Goal: Information Seeking & Learning: Learn about a topic

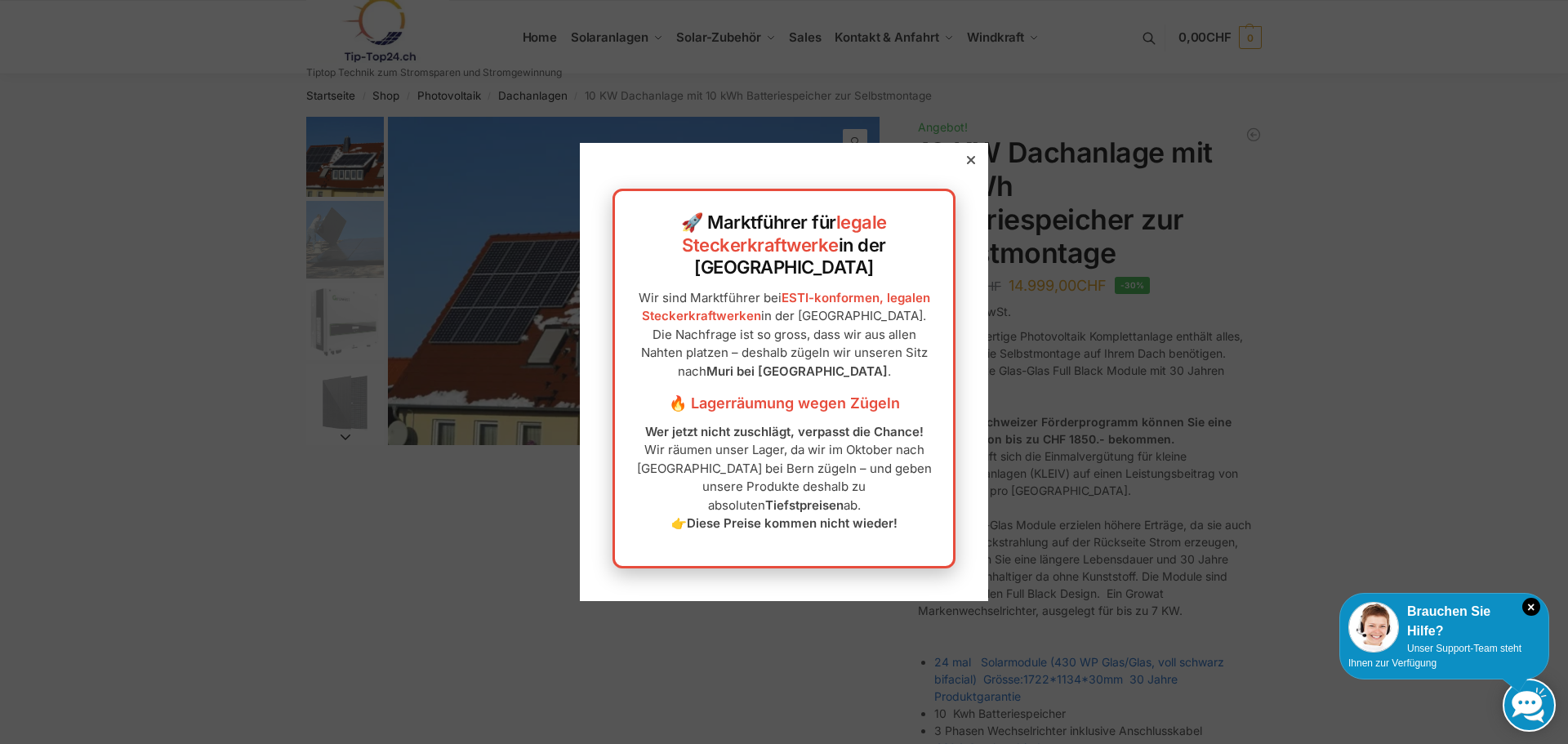
click at [964, 168] on div at bounding box center [971, 160] width 14 height 14
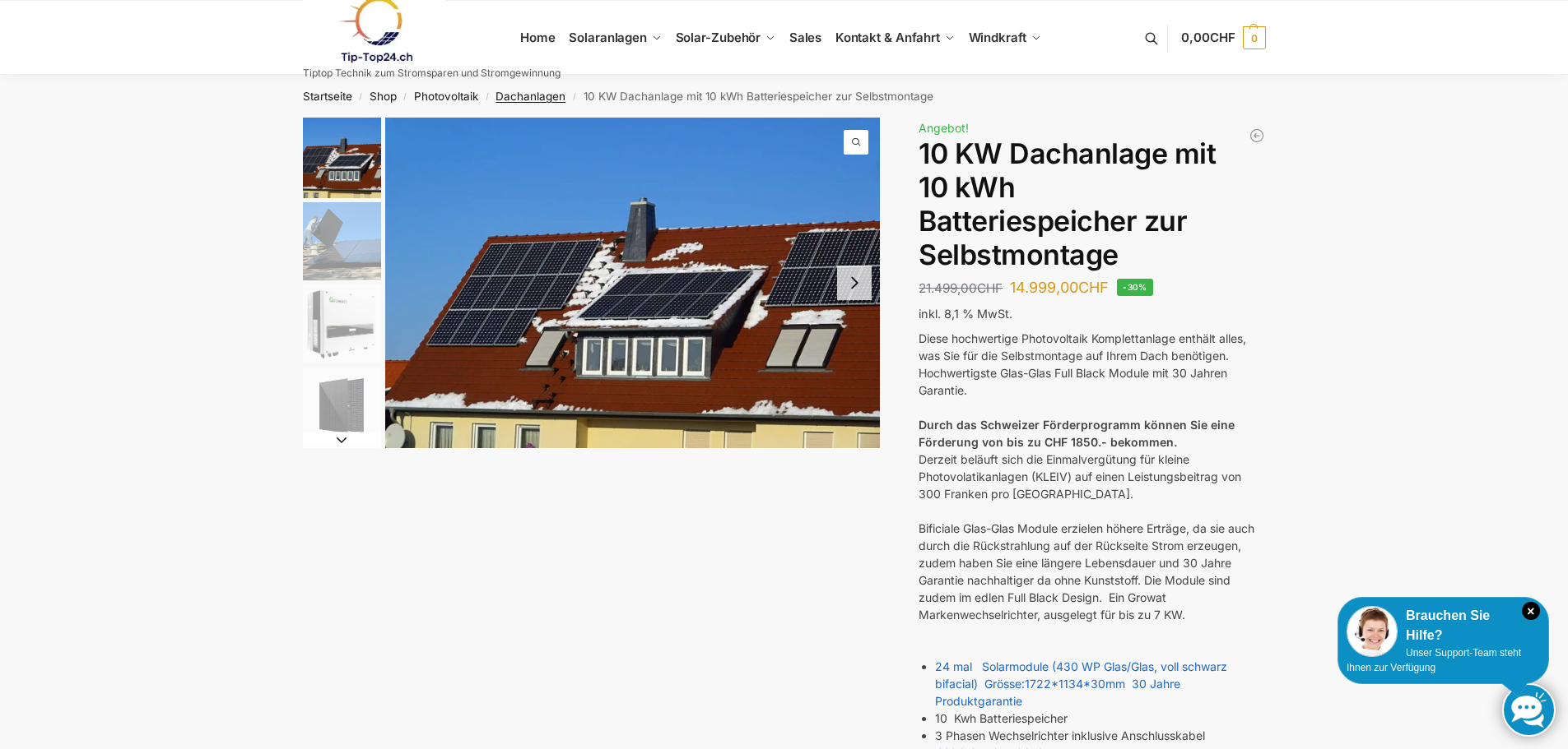
click at [532, 94] on link "Dachanlagen" at bounding box center [530, 96] width 70 height 13
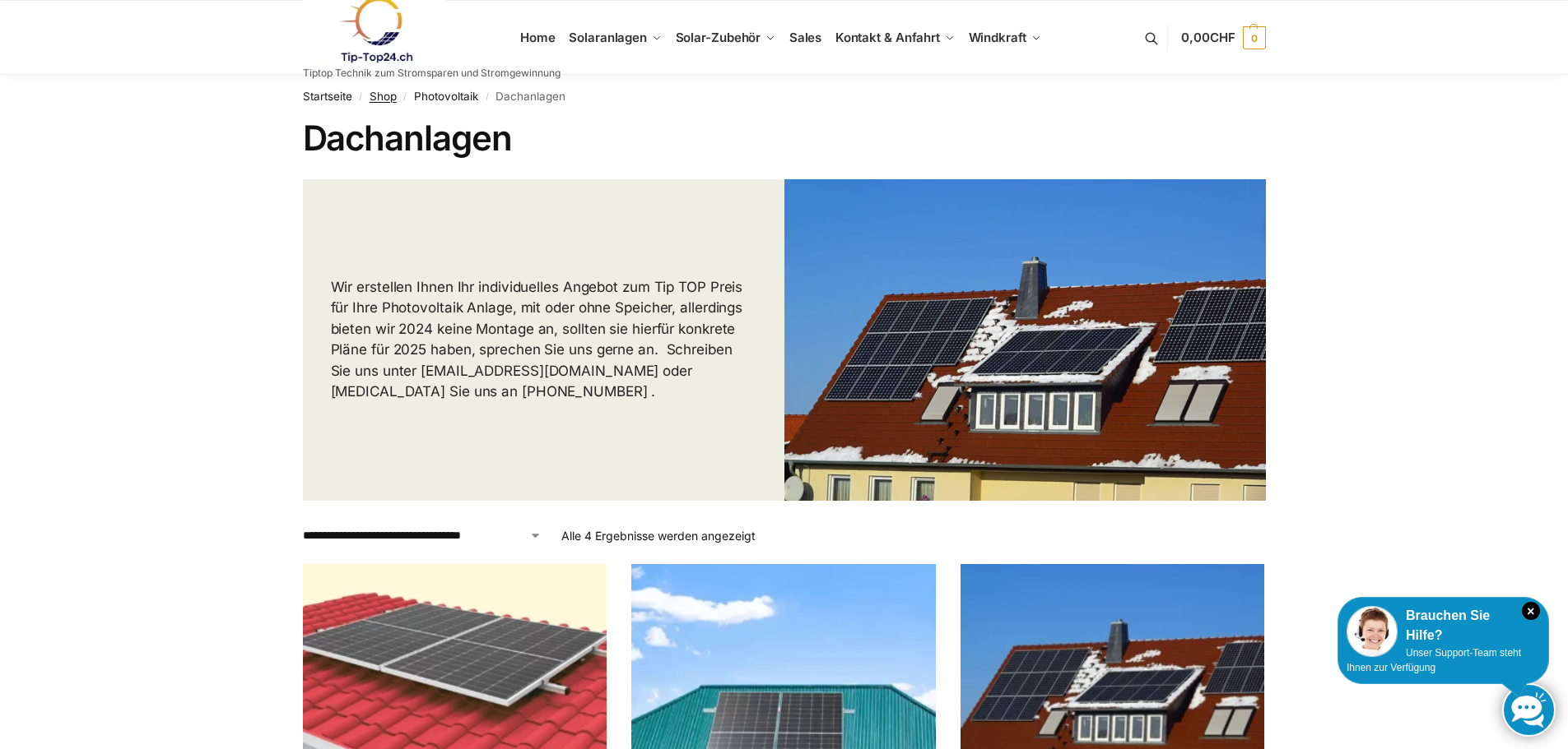
click at [377, 95] on link "Shop" at bounding box center [383, 96] width 27 height 13
click at [803, 39] on span "Sales" at bounding box center [806, 37] width 33 height 15
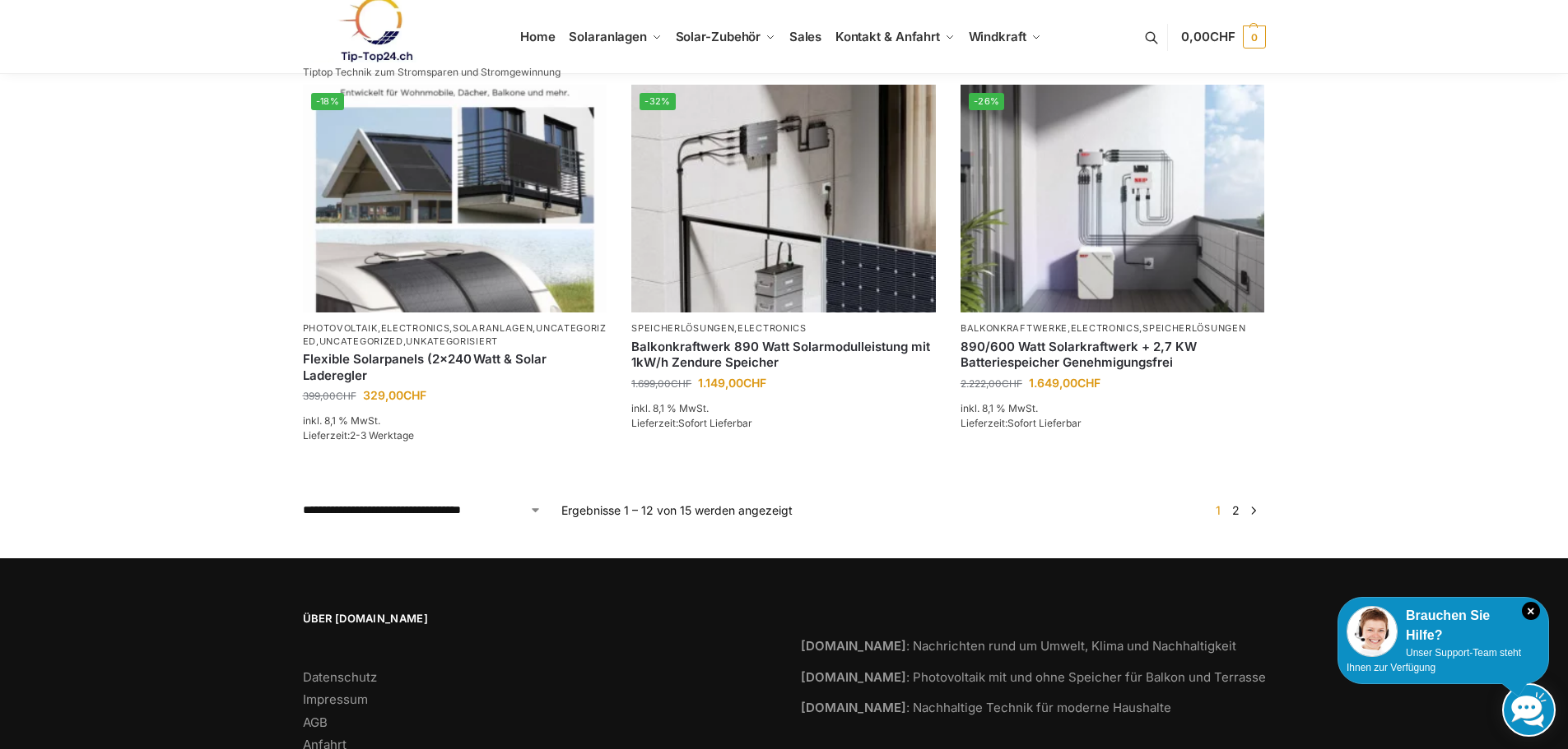
scroll to position [1512, 0]
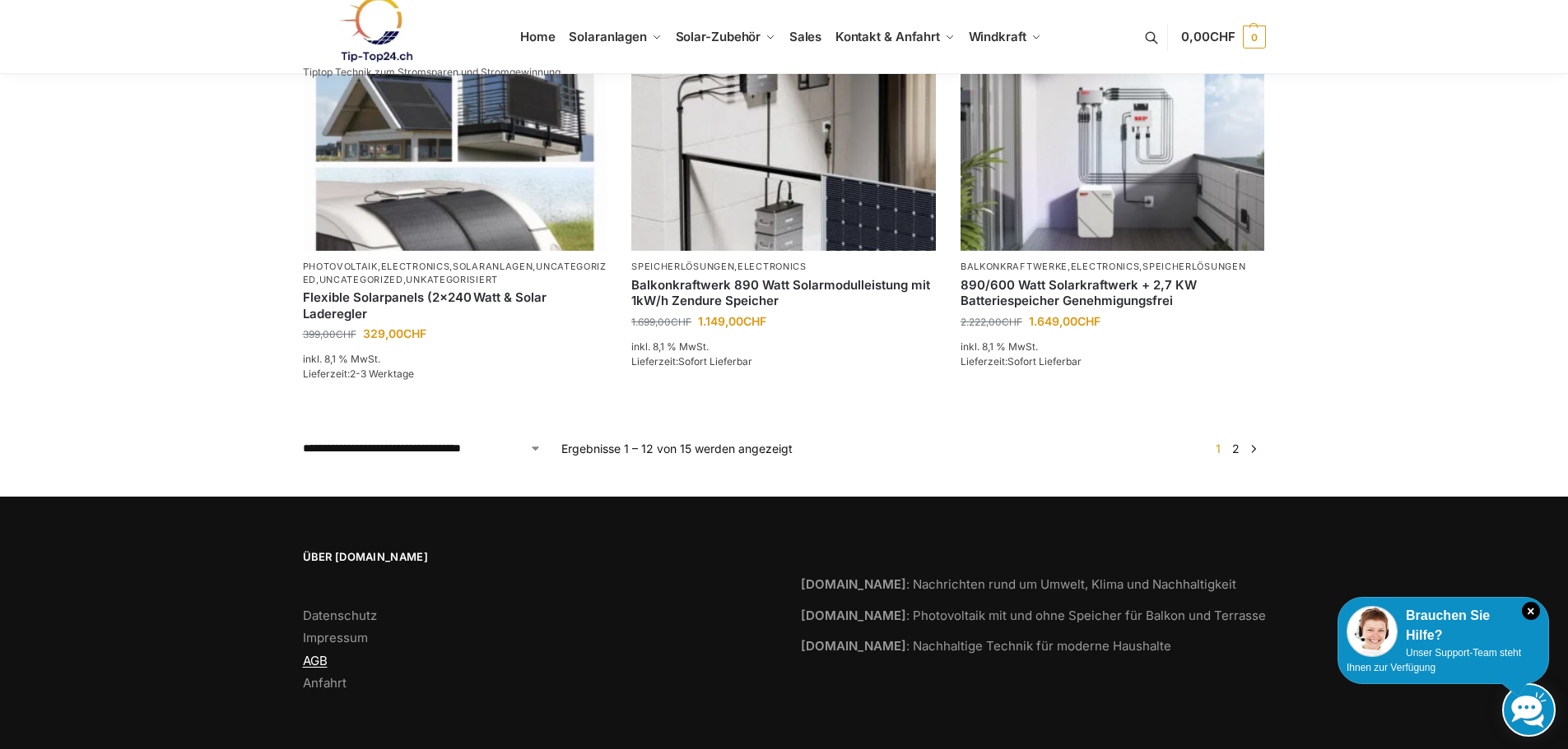
click at [313, 654] on link "AGB" at bounding box center [315, 661] width 25 height 15
click at [325, 684] on link "Anfahrt" at bounding box center [325, 683] width 44 height 15
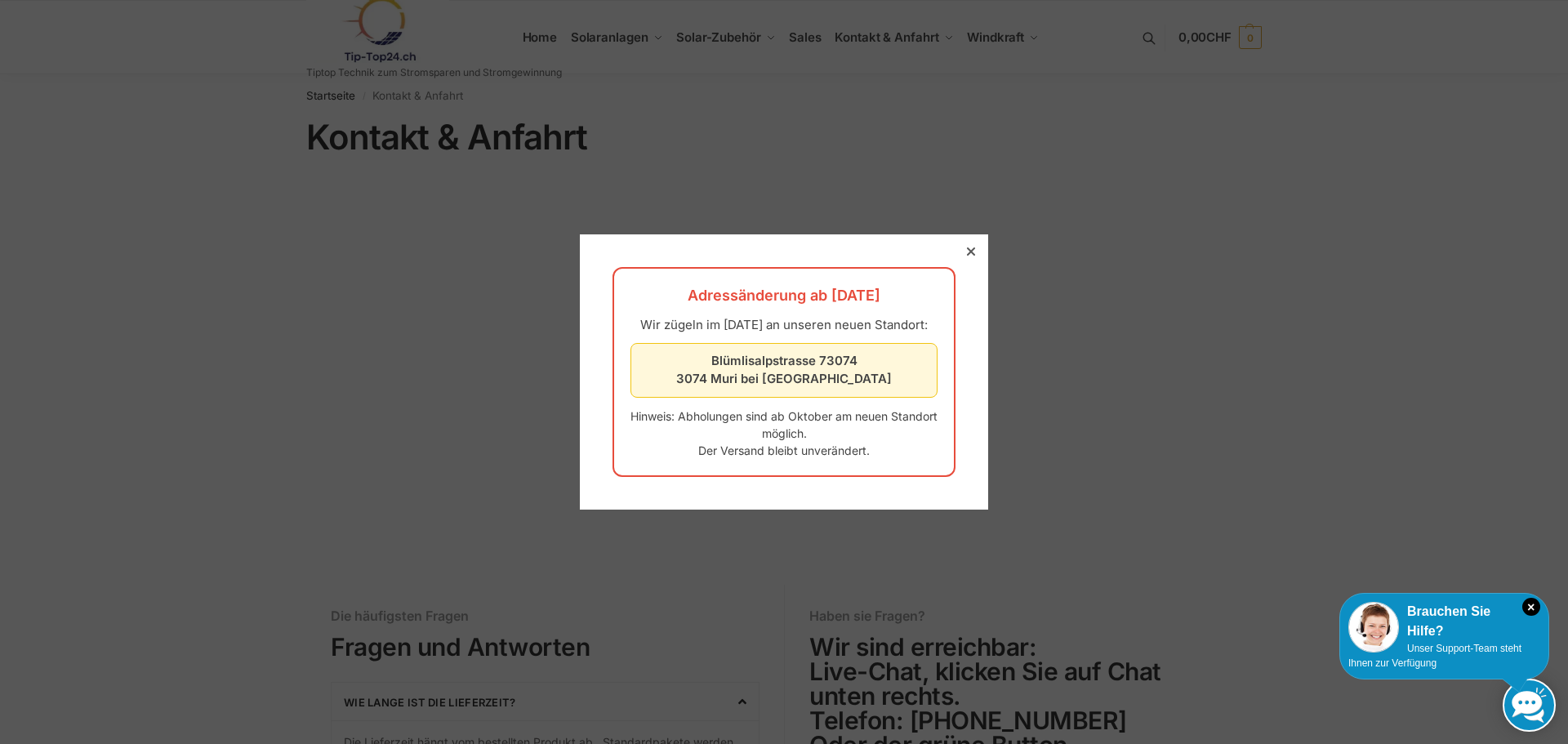
click at [967, 247] on icon at bounding box center [970, 251] width 8 height 8
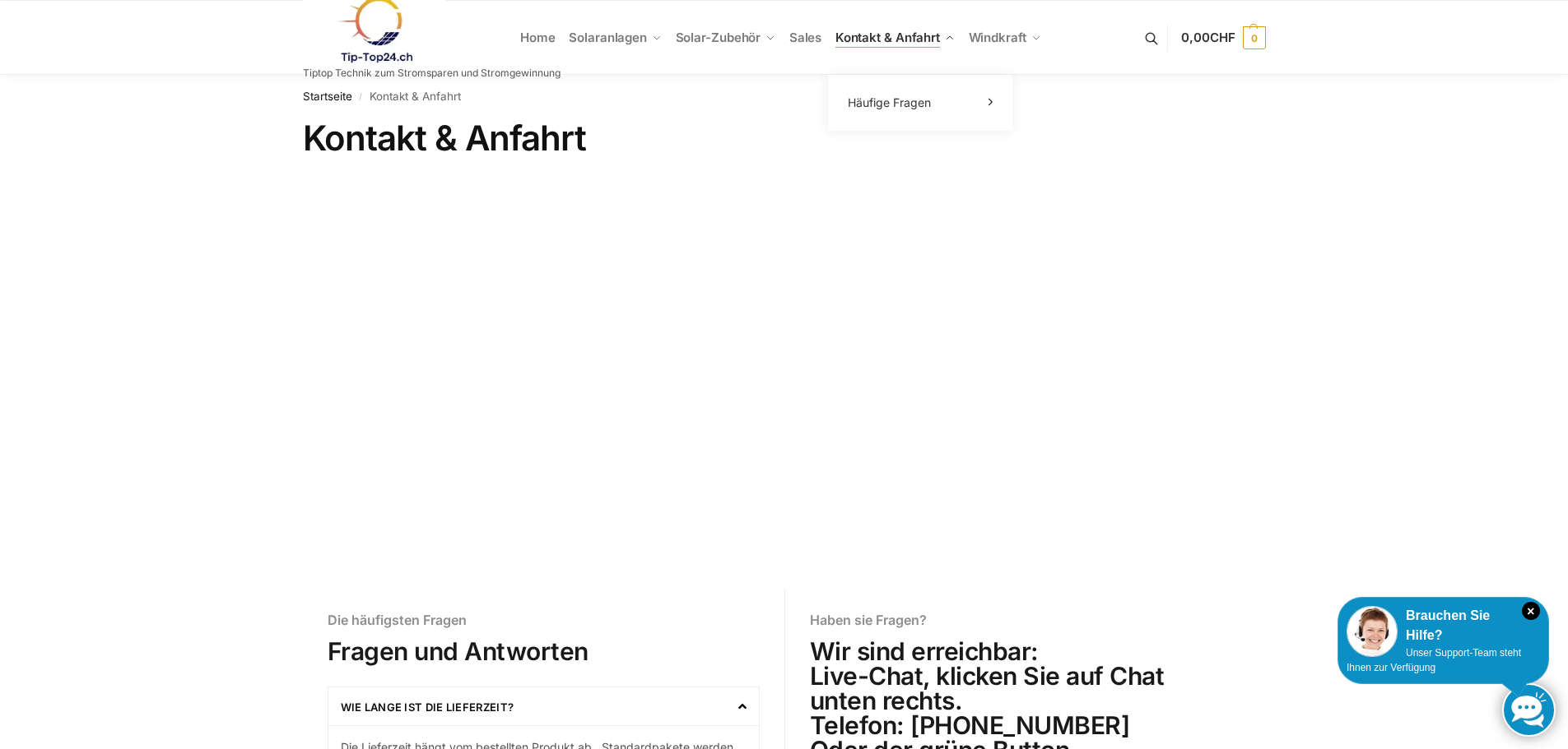
click at [836, 37] on span "Kontakt & Anfahrt" at bounding box center [888, 37] width 105 height 15
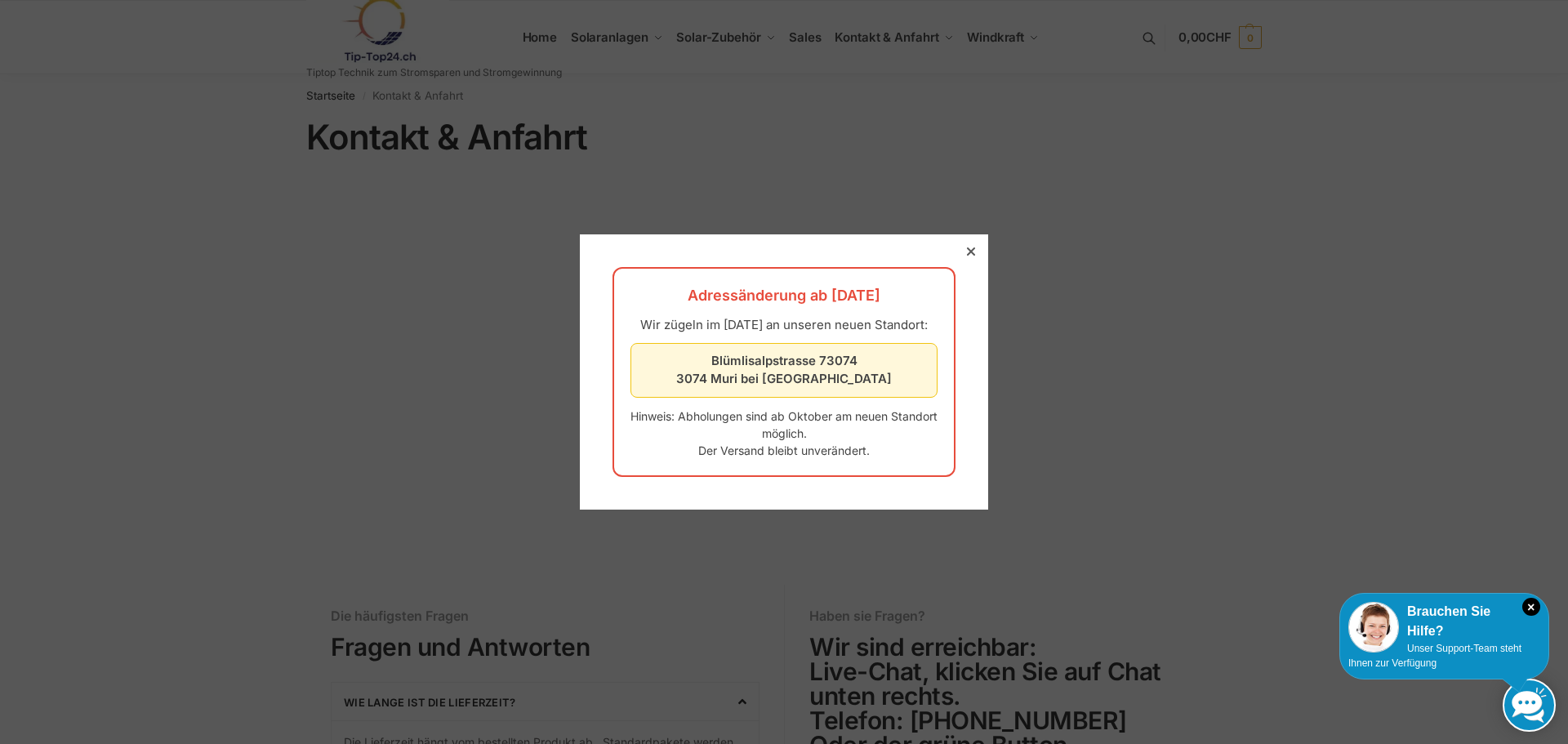
click at [967, 247] on icon at bounding box center [970, 251] width 8 height 8
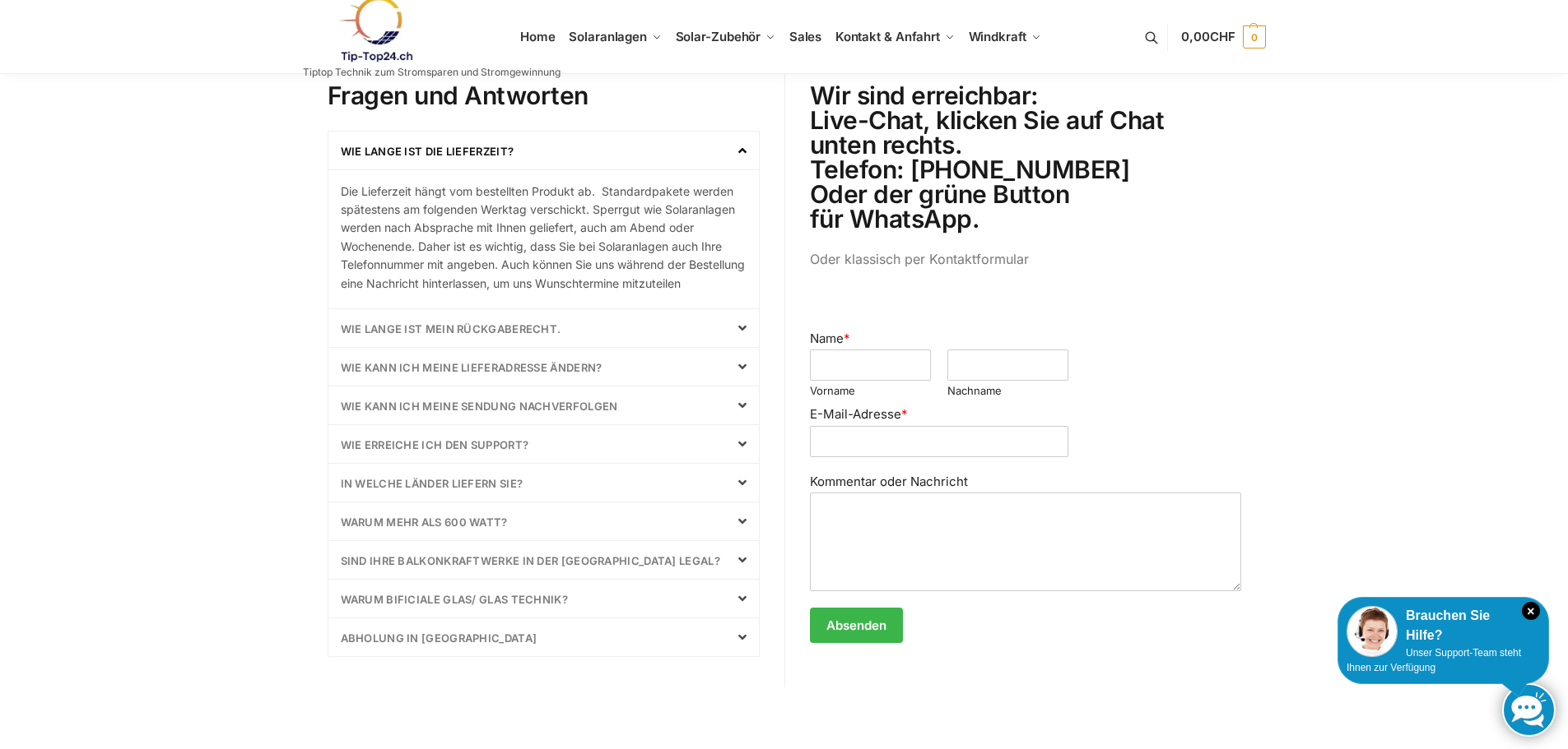
scroll to position [575, 0]
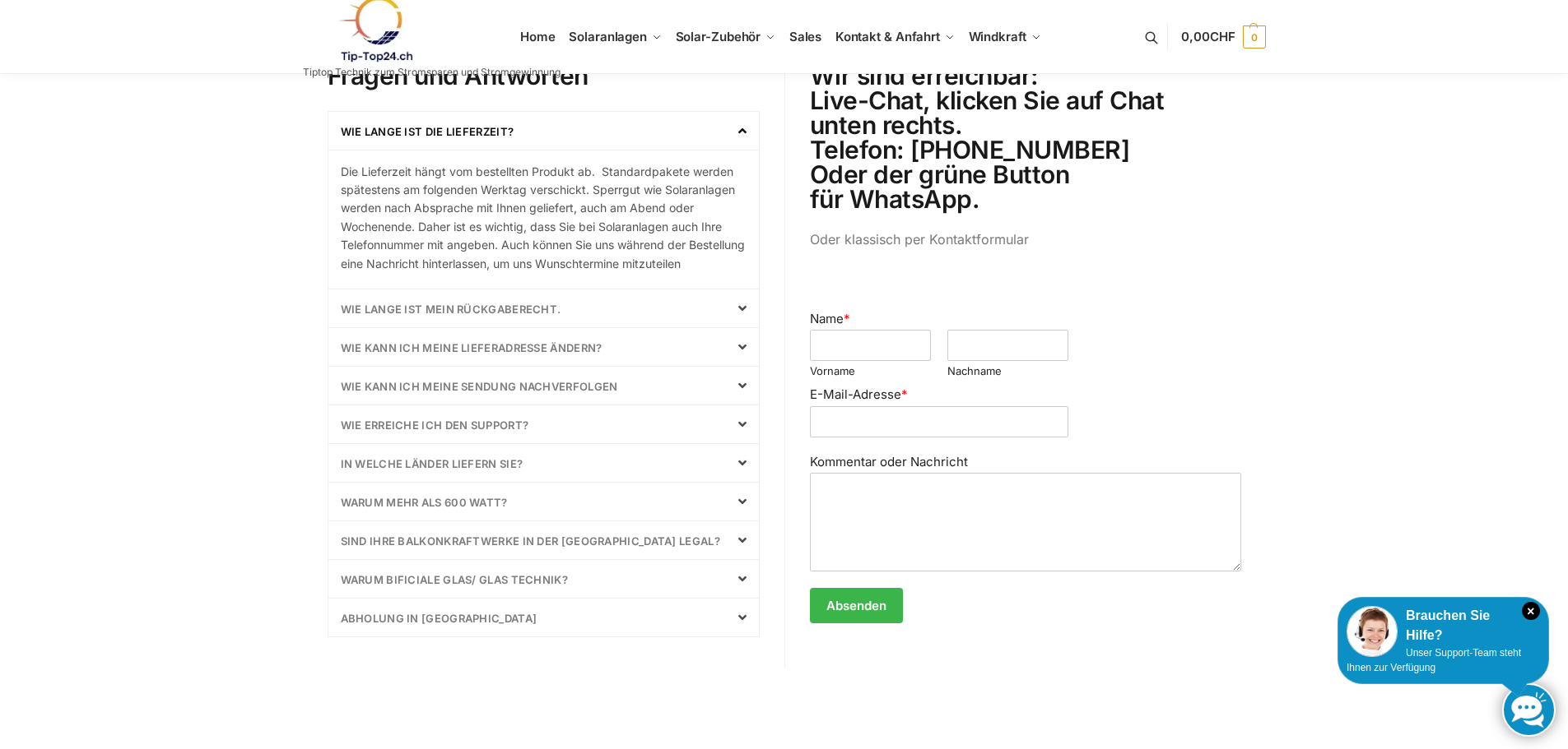
click at [490, 471] on link "In welche Länder liefern Sie?" at bounding box center [432, 464] width 183 height 13
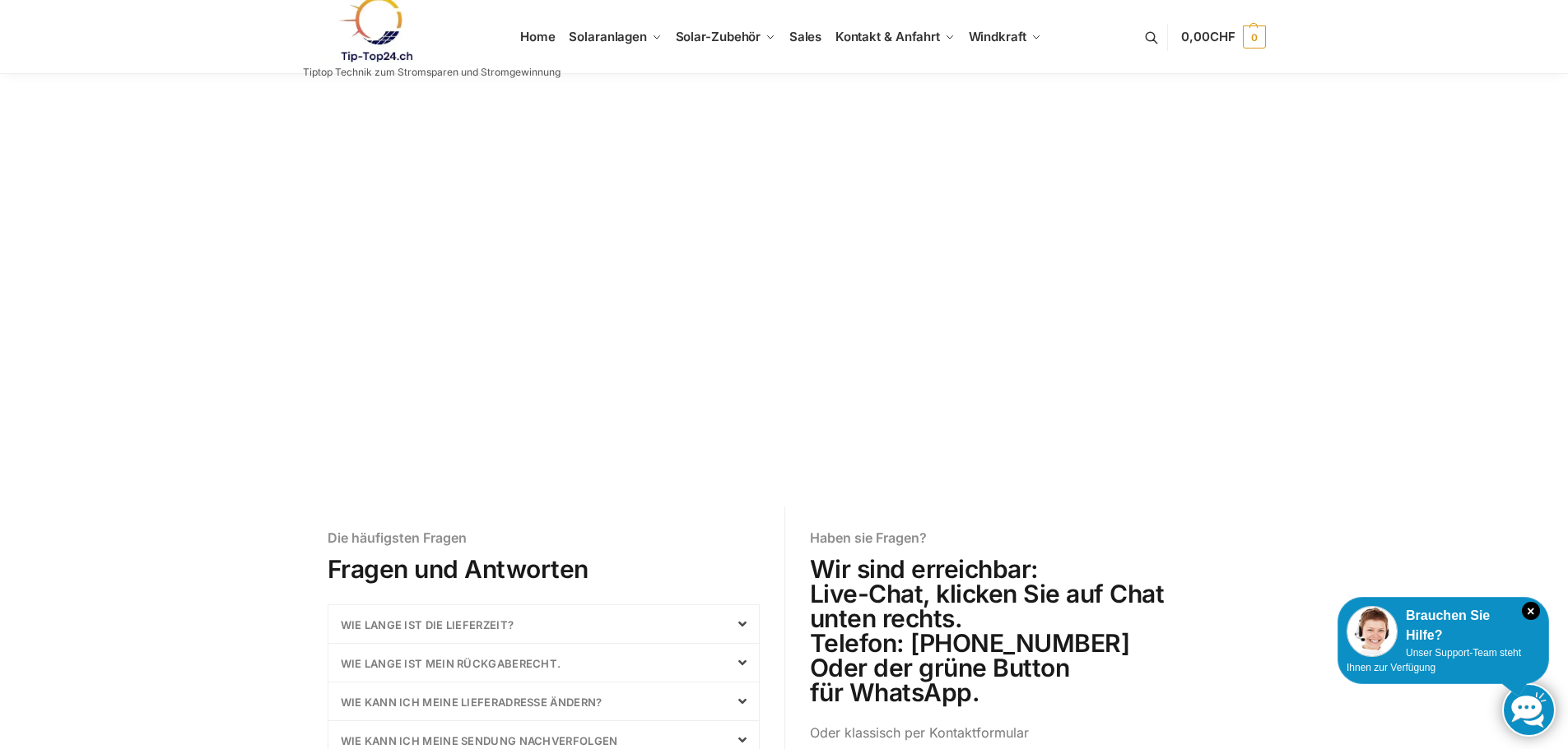
scroll to position [0, 0]
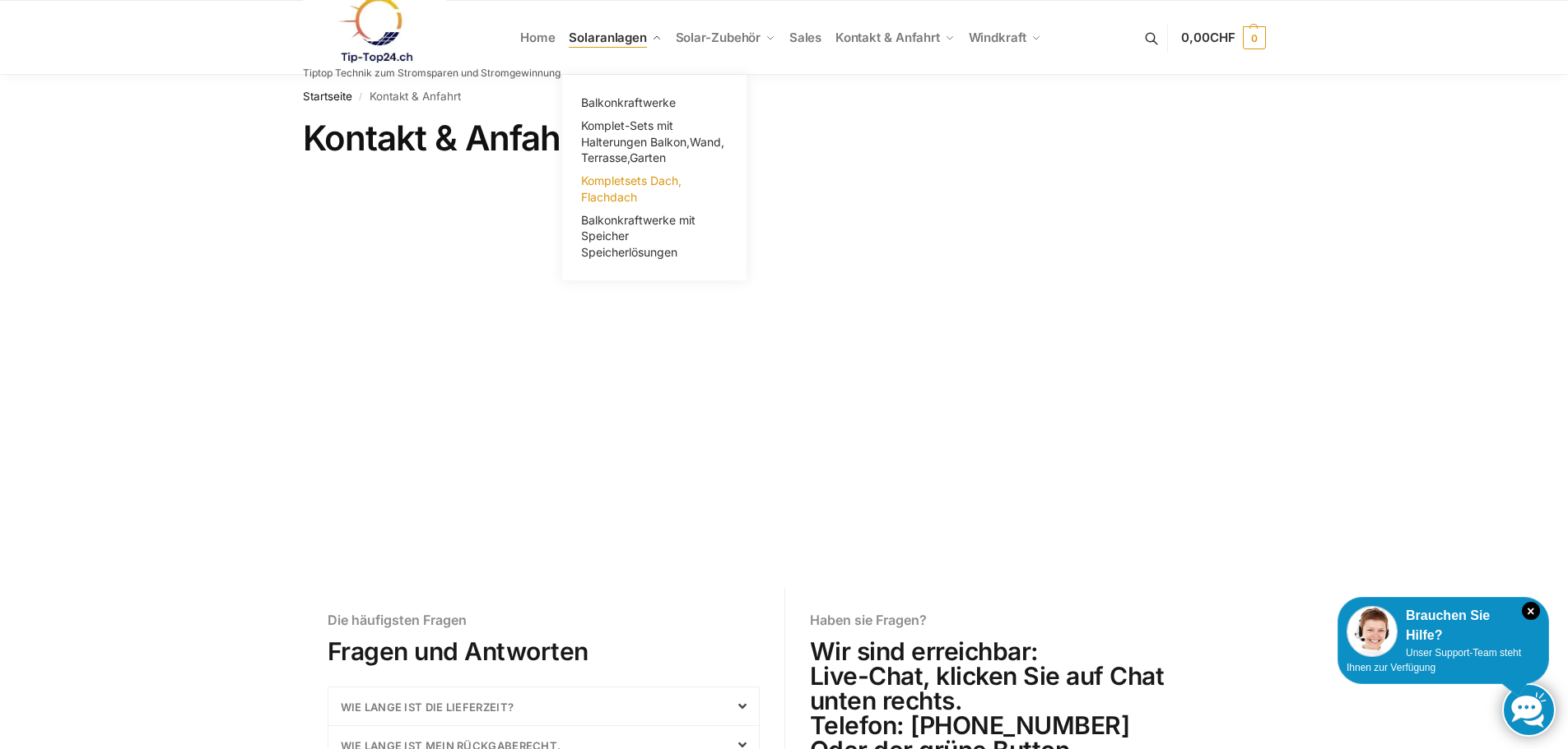
click at [622, 179] on span "Kompletsets Dach, Flachdach" at bounding box center [631, 188] width 100 height 30
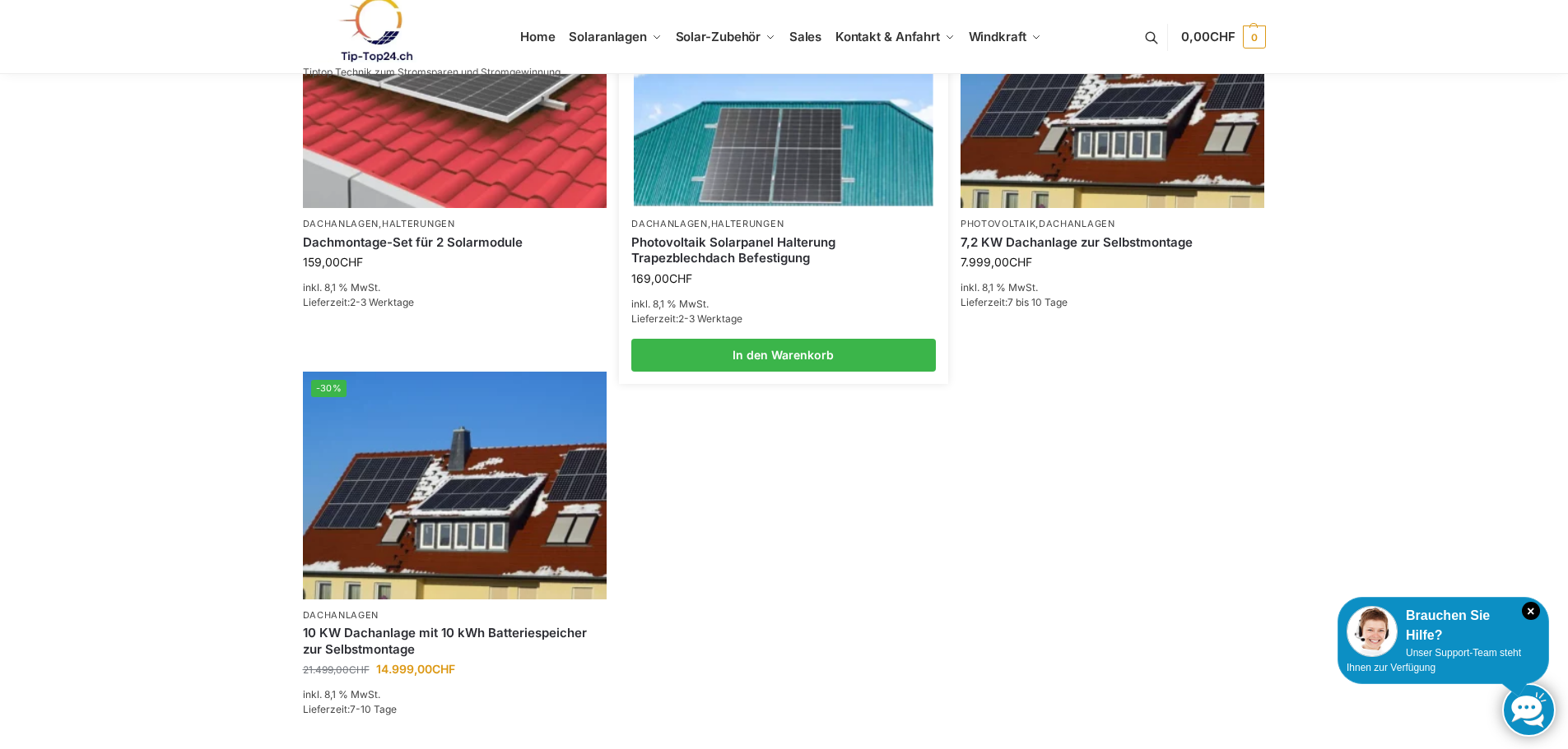
scroll to position [740, 0]
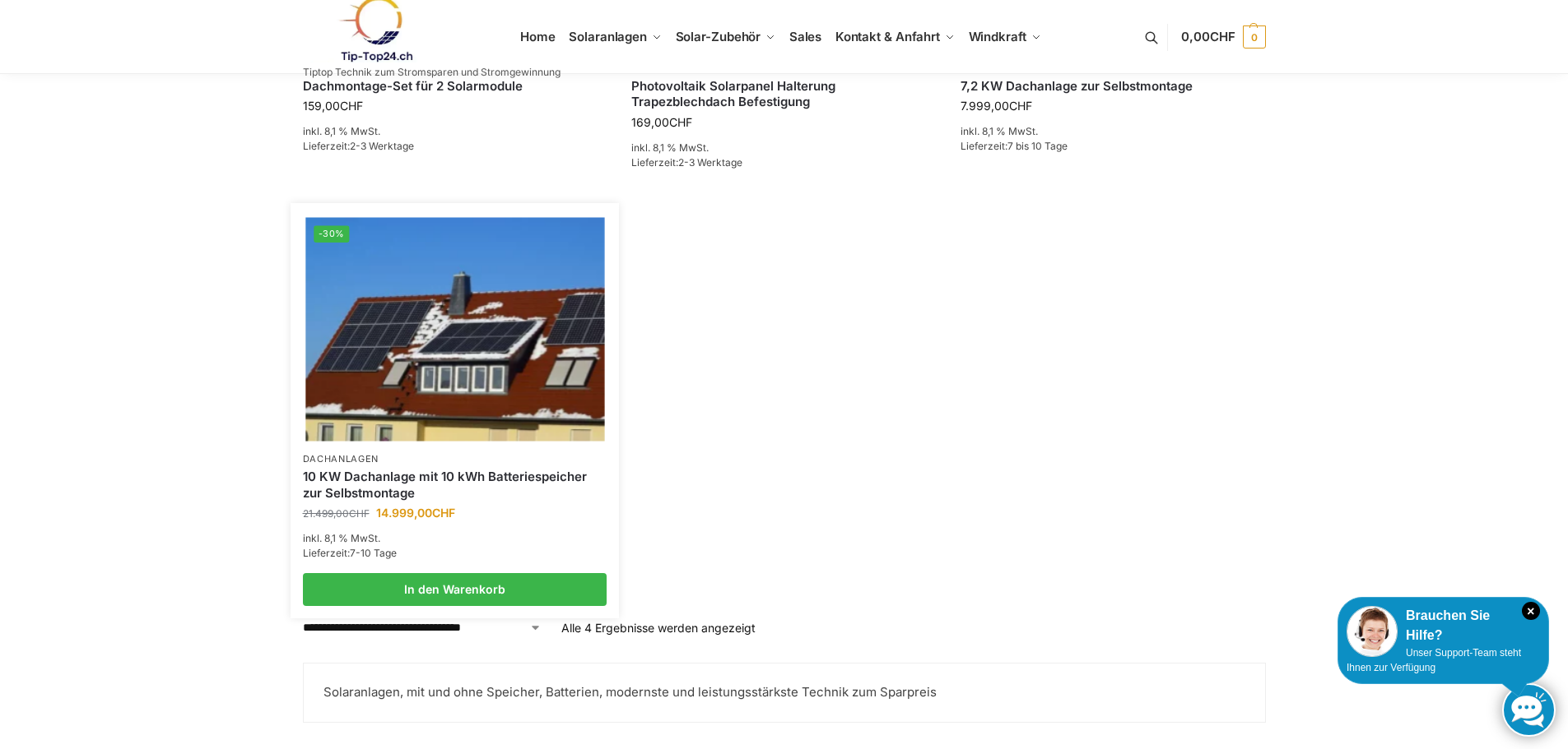
click at [519, 369] on img at bounding box center [455, 329] width 298 height 224
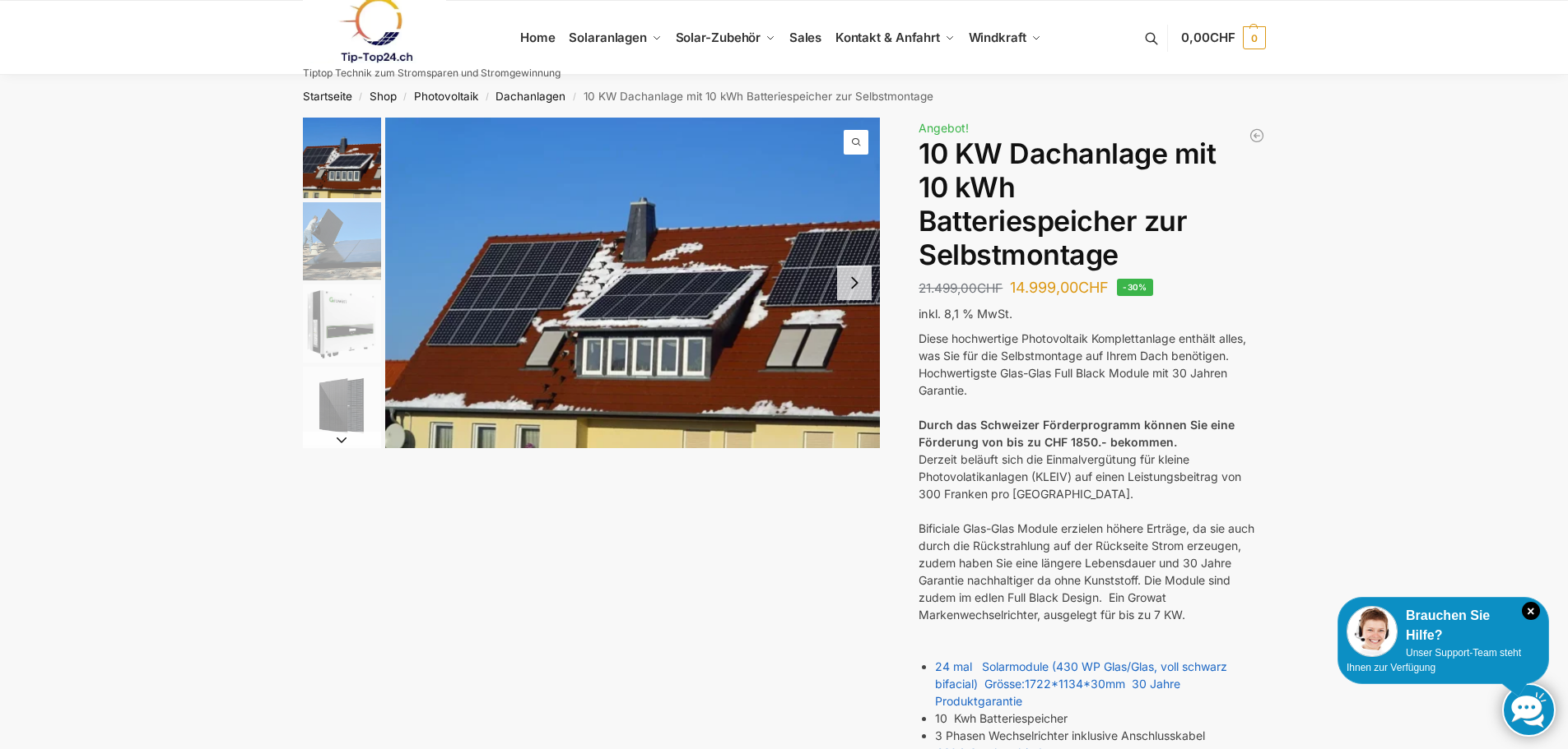
click at [708, 164] on img "1 / 7" at bounding box center [633, 283] width 496 height 331
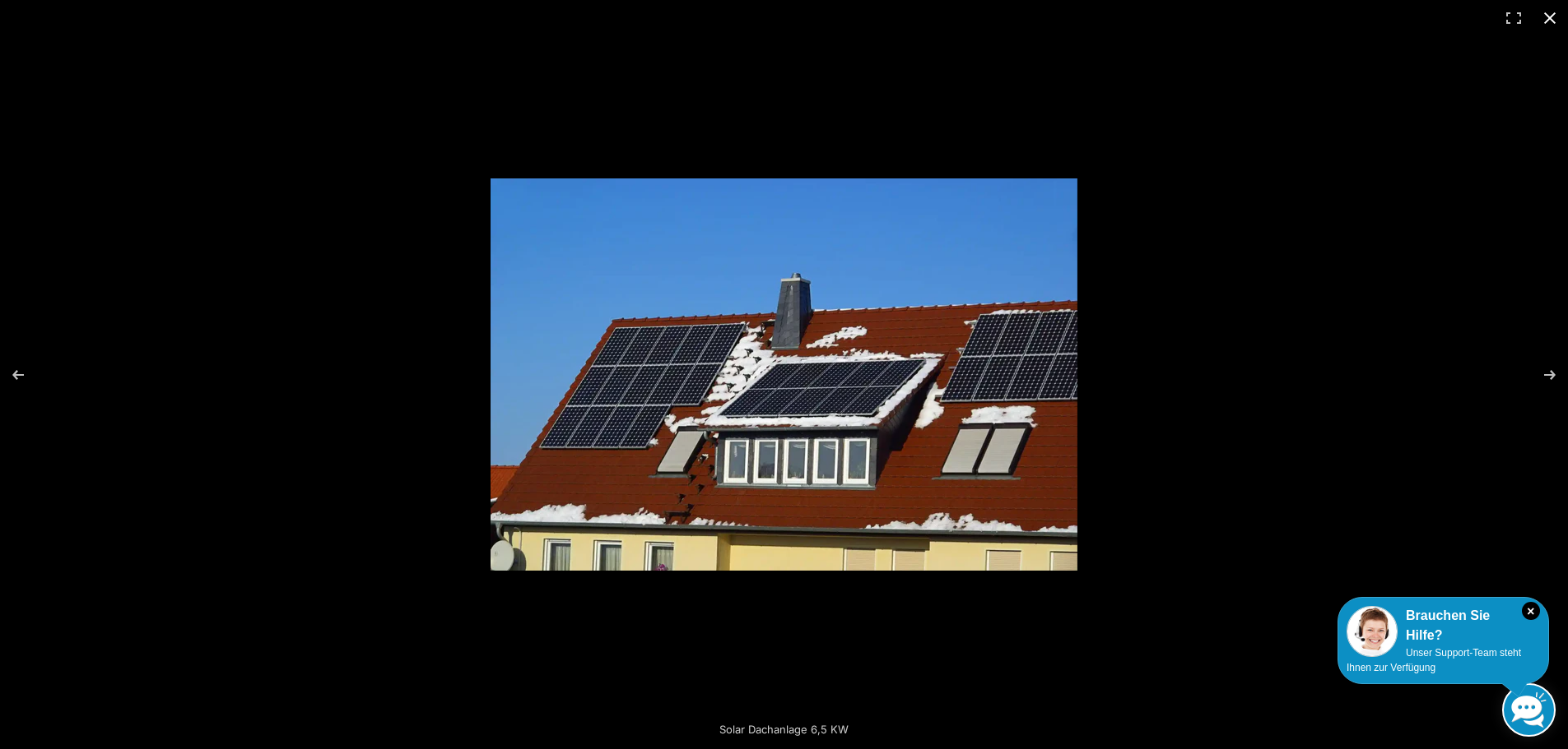
click at [1322, 162] on div at bounding box center [784, 374] width 1568 height 749
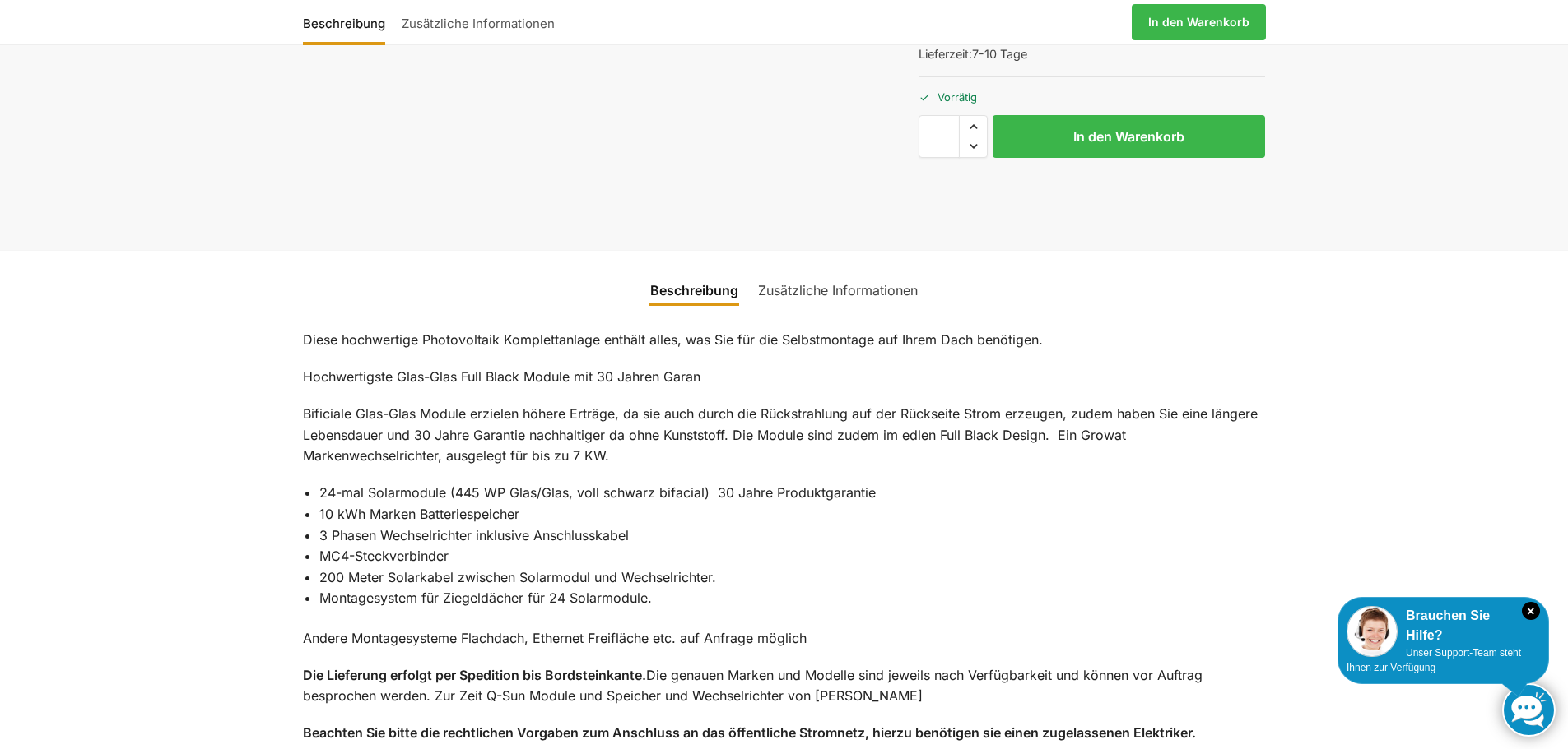
scroll to position [987, 0]
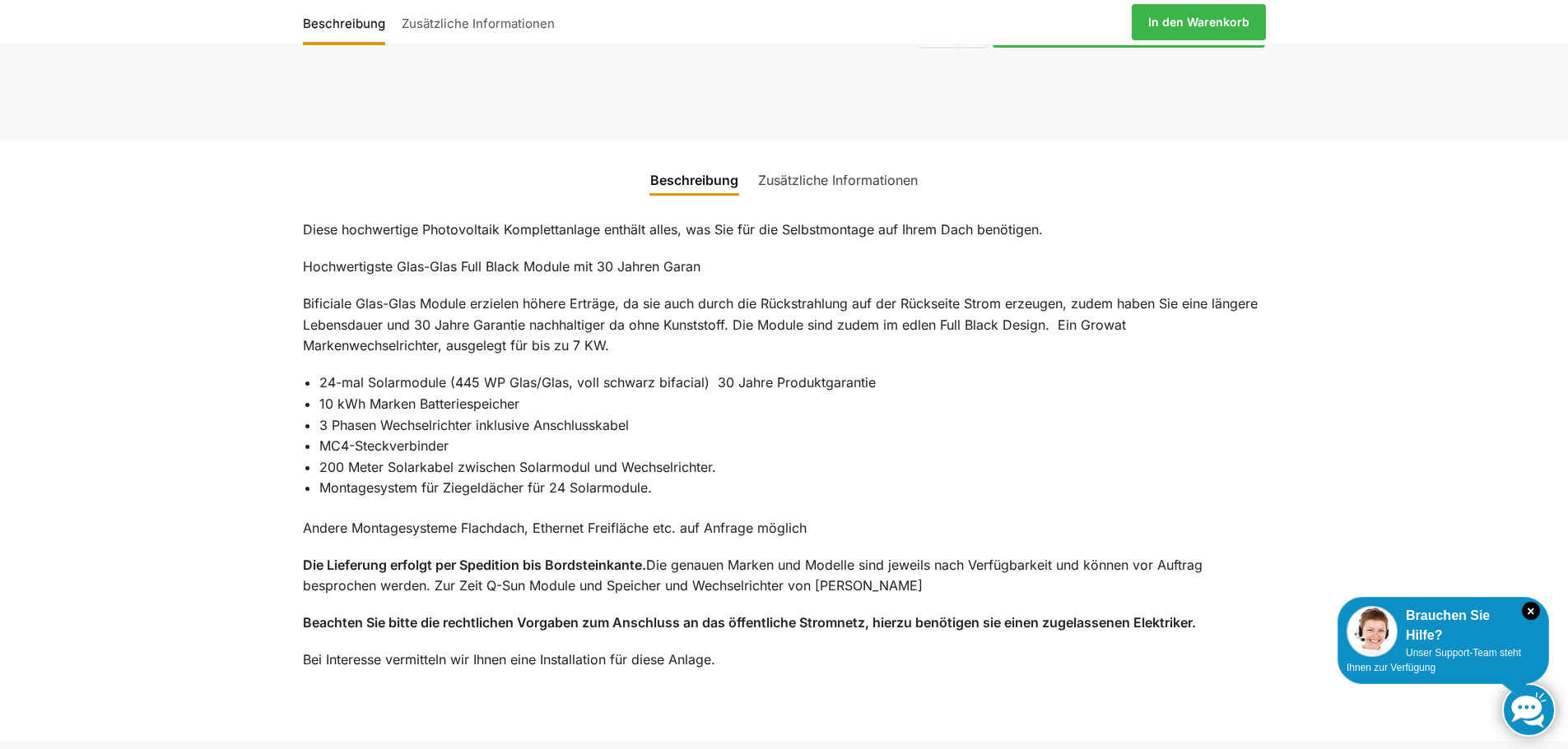
click at [858, 175] on link "Zusätzliche Informationen" at bounding box center [838, 179] width 179 height 39
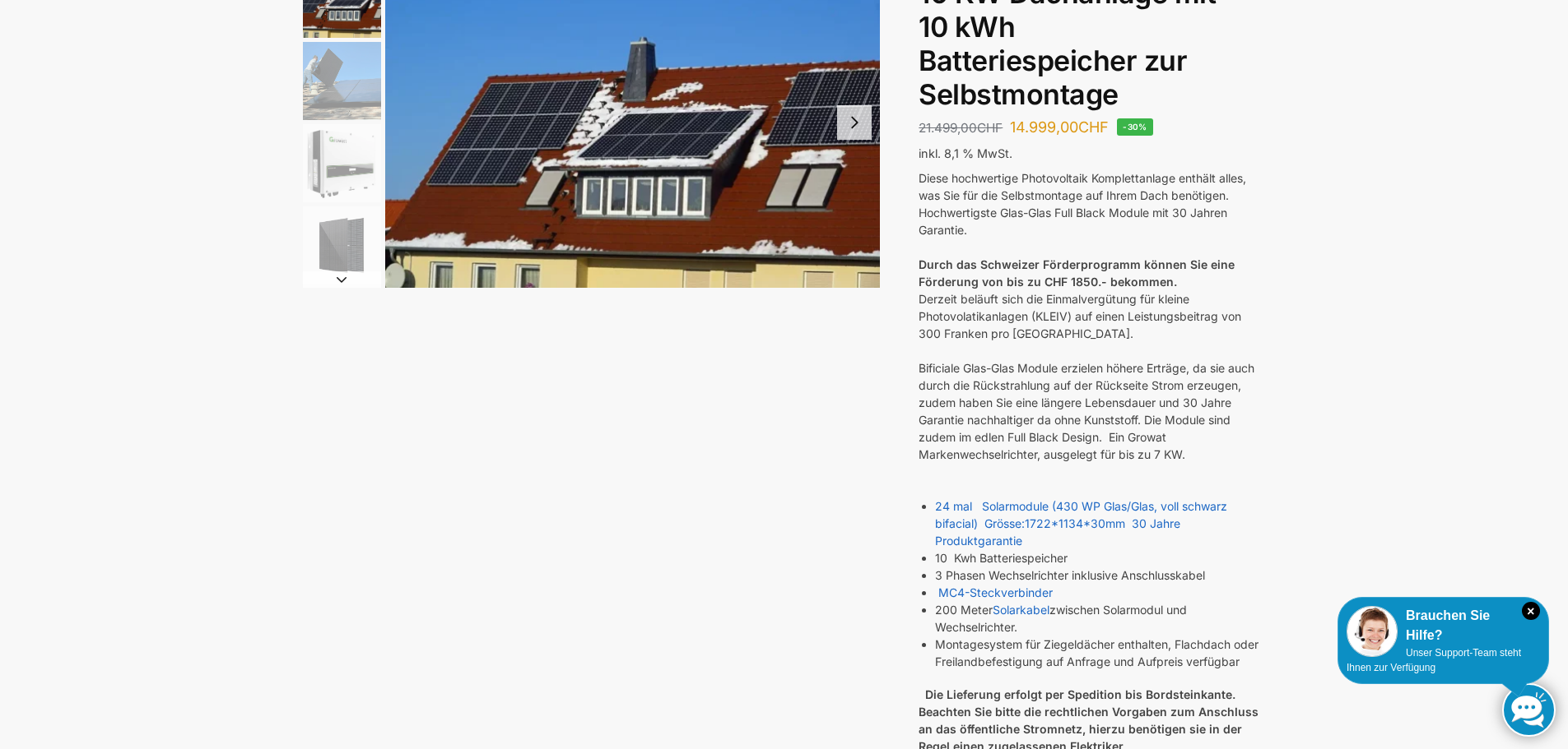
scroll to position [82, 0]
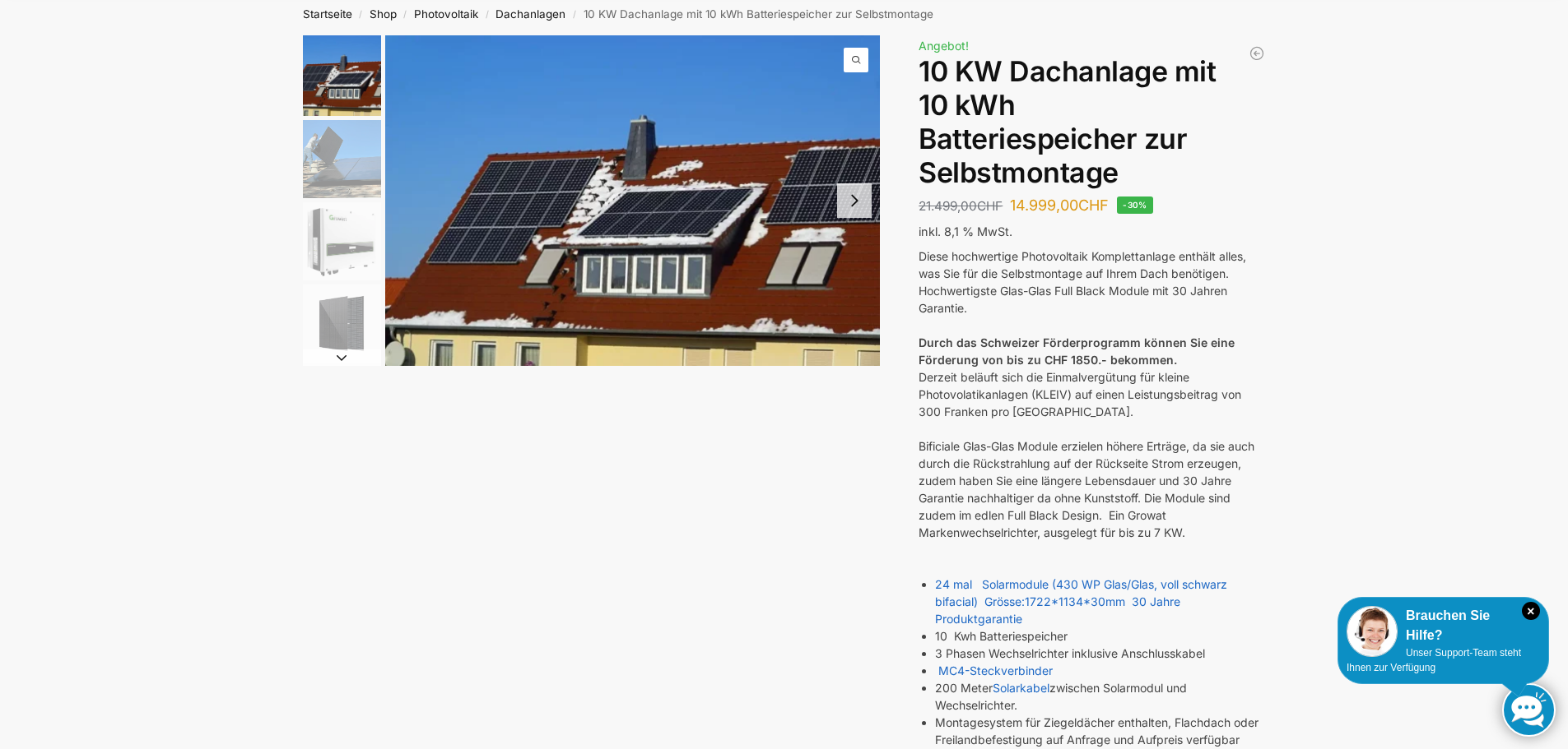
drag, startPoint x: 775, startPoint y: 108, endPoint x: 1212, endPoint y: 348, distance: 498.6
click at [1212, 348] on strong "Durch das Schweizer Förderprogramm können Sie eine Förderung von bis zu CHF 185…" at bounding box center [1076, 351] width 316 height 31
